Goal: Task Accomplishment & Management: Manage account settings

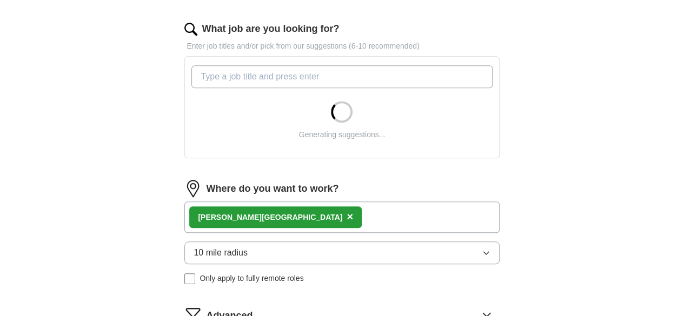
scroll to position [346, 0]
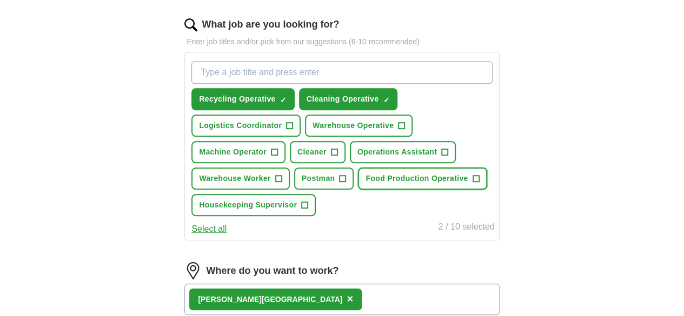
click at [394, 184] on span "Food Production Operative" at bounding box center [416, 178] width 102 height 11
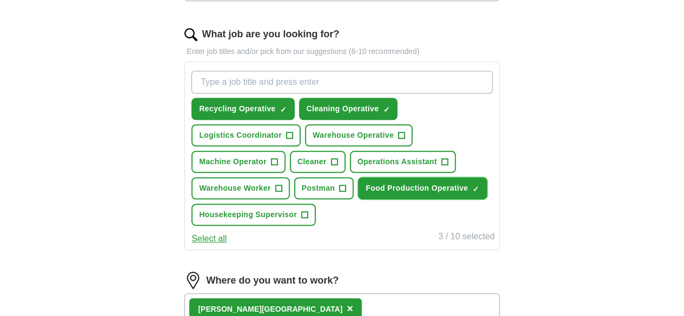
scroll to position [332, 0]
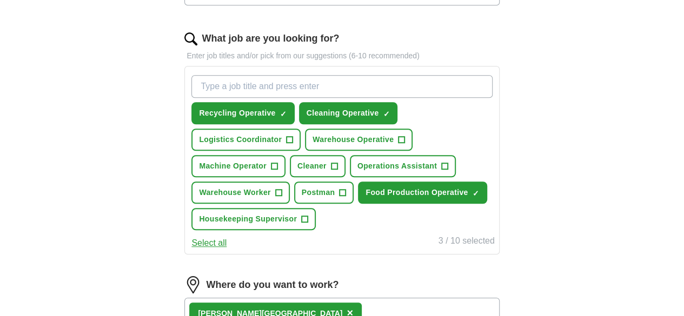
click at [444, 85] on input "What job are you looking for?" at bounding box center [341, 86] width 301 height 23
type input "Packer"
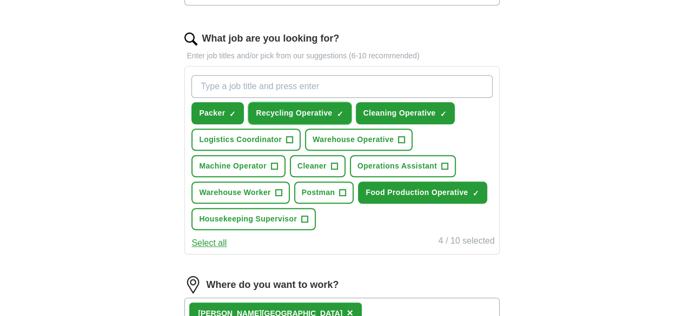
click at [0, 0] on span "×" at bounding box center [0, 0] width 0 height 0
click at [382, 82] on input "What job are you looking for?" at bounding box center [341, 86] width 301 height 23
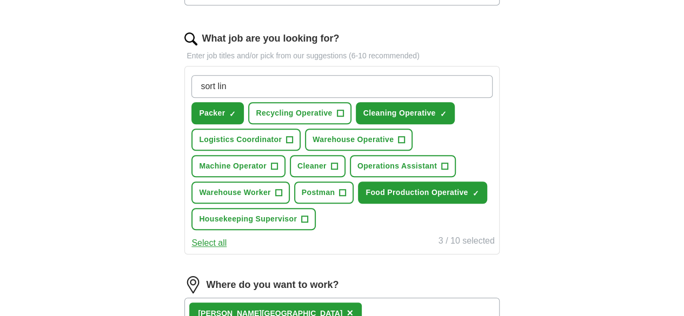
type input "sort line"
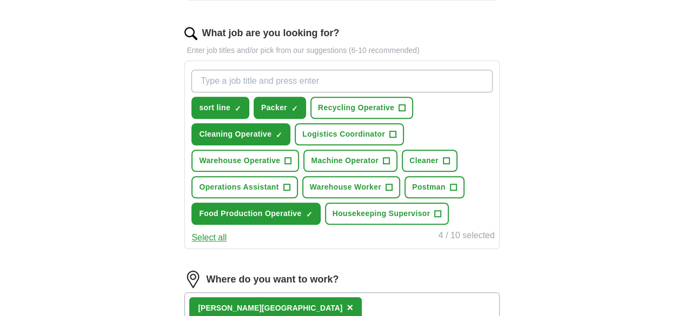
scroll to position [322, 0]
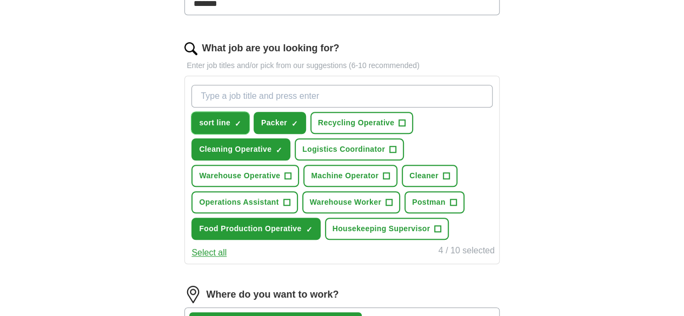
click at [249, 112] on button "sort line ✓ ×" at bounding box center [220, 123] width 58 height 22
click at [241, 123] on span "+" at bounding box center [238, 123] width 6 height 9
click at [0, 0] on span "×" at bounding box center [0, 0] width 0 height 0
click at [287, 89] on input "What job are you looking for?" at bounding box center [341, 96] width 301 height 23
type input "L"
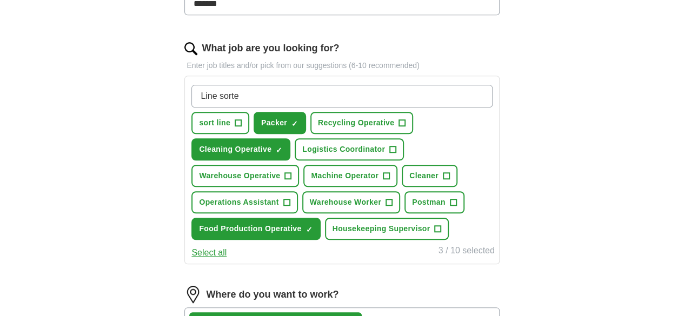
type input "Line sorter"
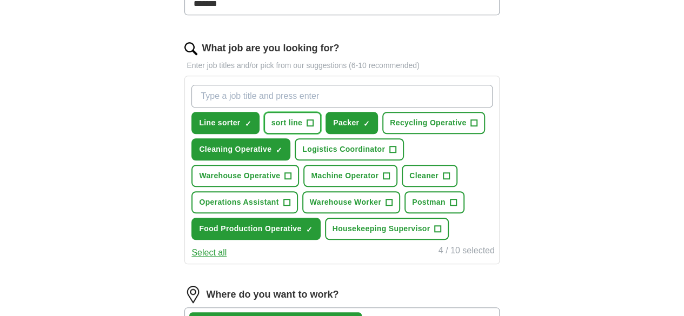
click at [303, 125] on span "sort line" at bounding box center [286, 122] width 31 height 11
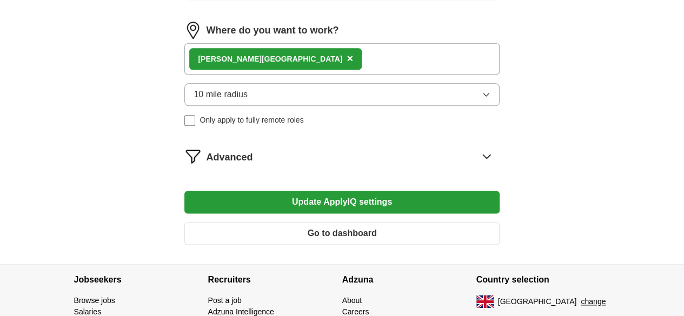
scroll to position [588, 0]
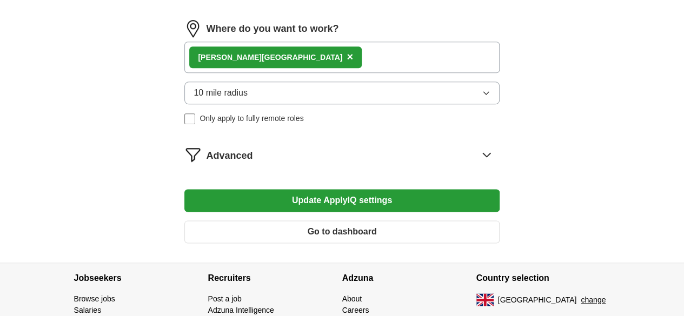
click at [439, 212] on button "Update ApplyIQ settings" at bounding box center [341, 200] width 315 height 23
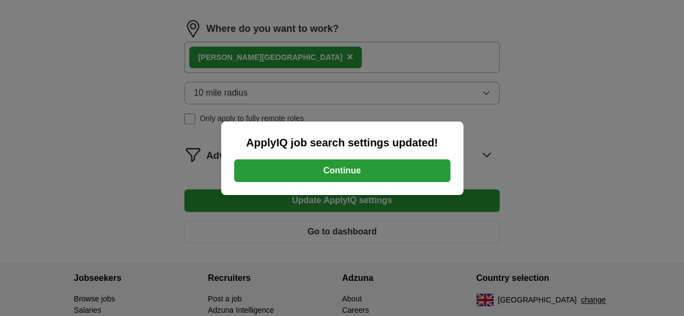
click at [417, 170] on button "Continue" at bounding box center [342, 170] width 216 height 23
